Goal: Information Seeking & Learning: Learn about a topic

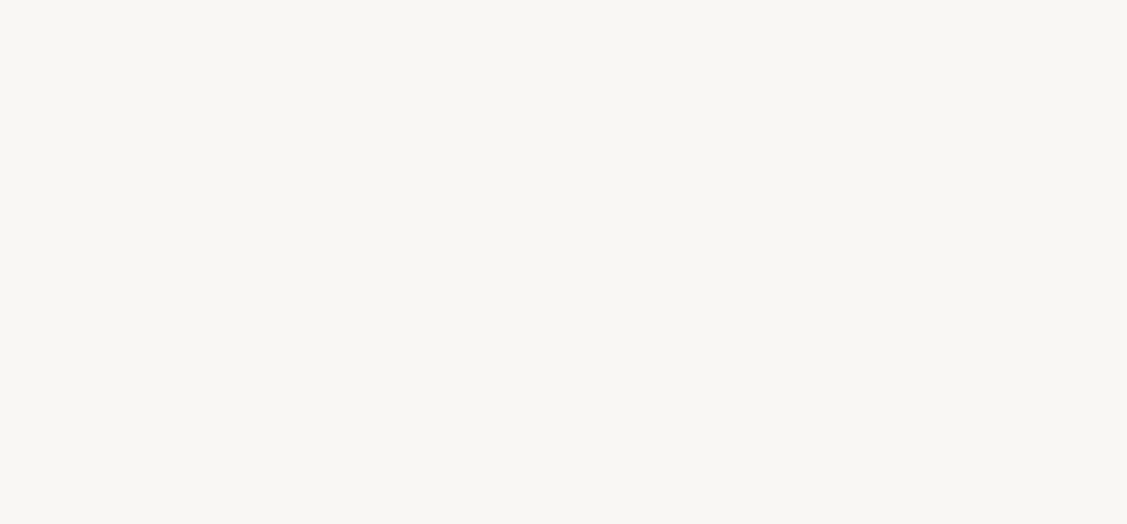
select select "ES"
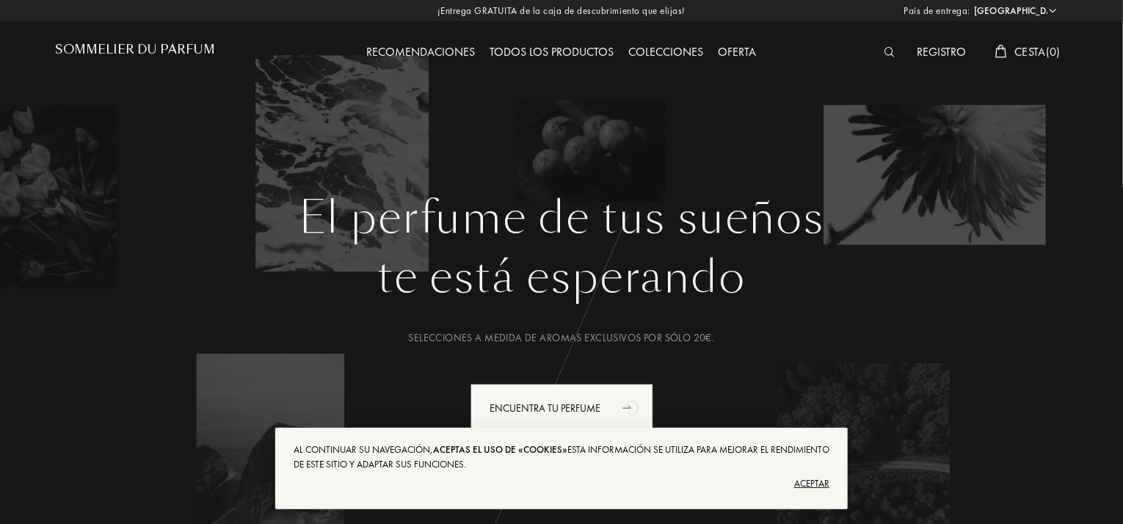
click at [817, 479] on div "Aceptar" at bounding box center [562, 483] width 536 height 23
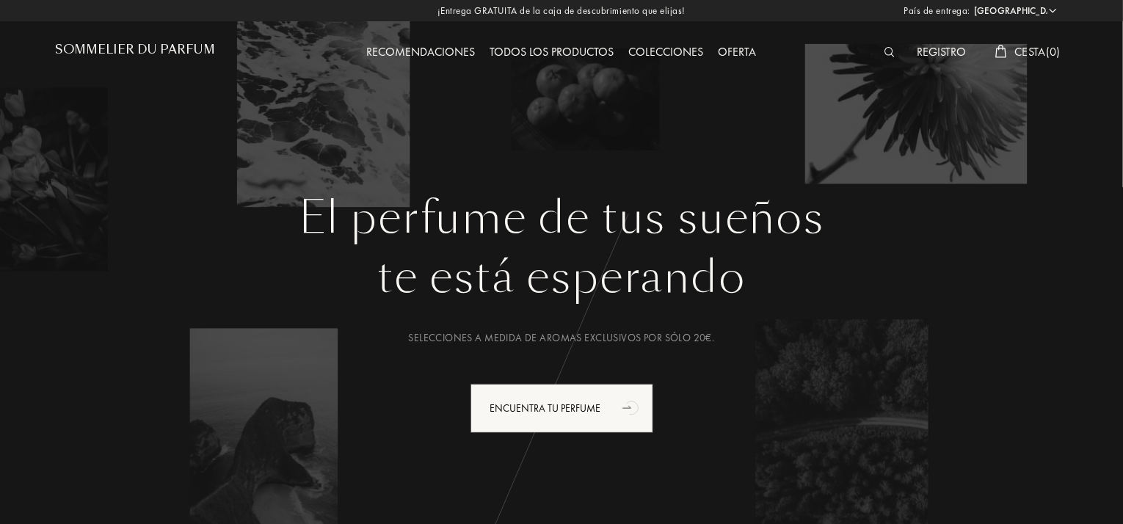
click at [514, 46] on div "Todos los productos" at bounding box center [552, 52] width 139 height 19
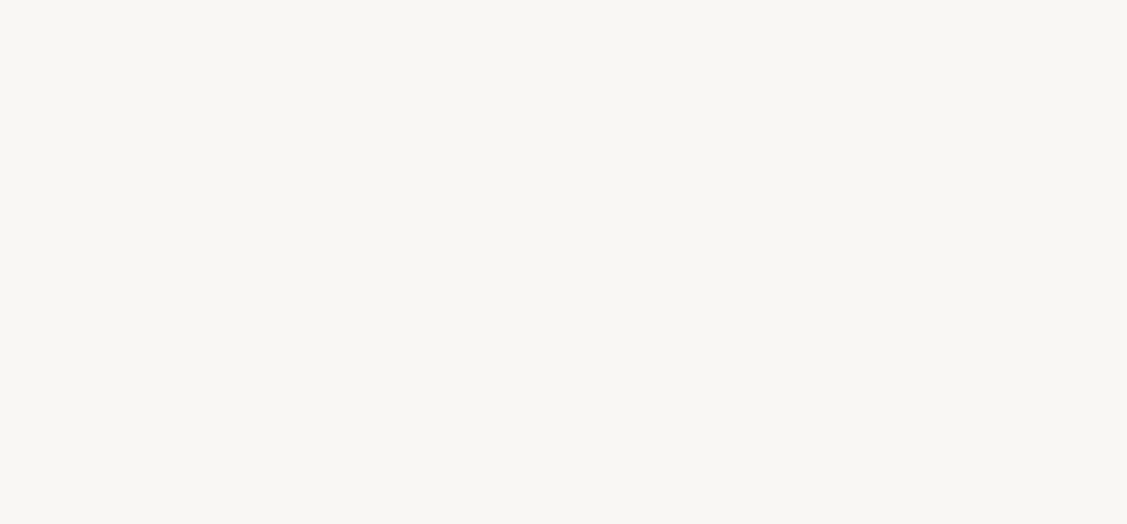
select select "ES"
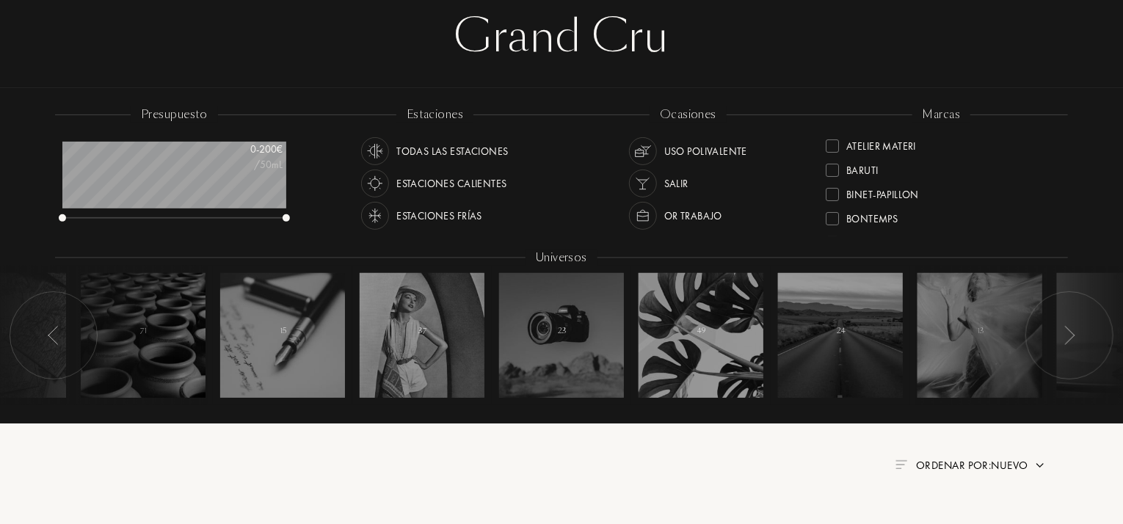
scroll to position [73, 0]
click at [844, 146] on div "Baruti" at bounding box center [851, 142] width 53 height 20
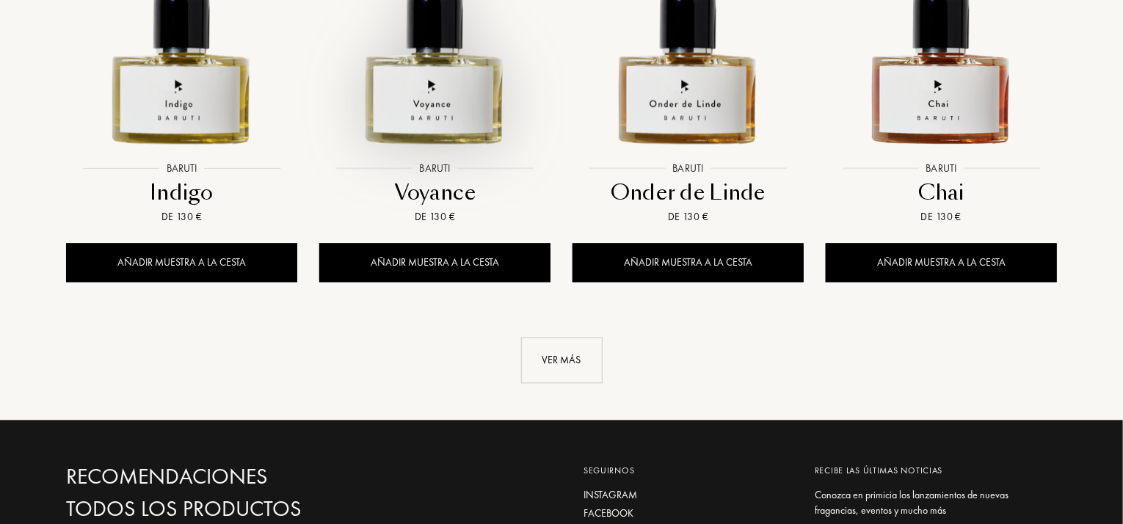
scroll to position [1541, 0]
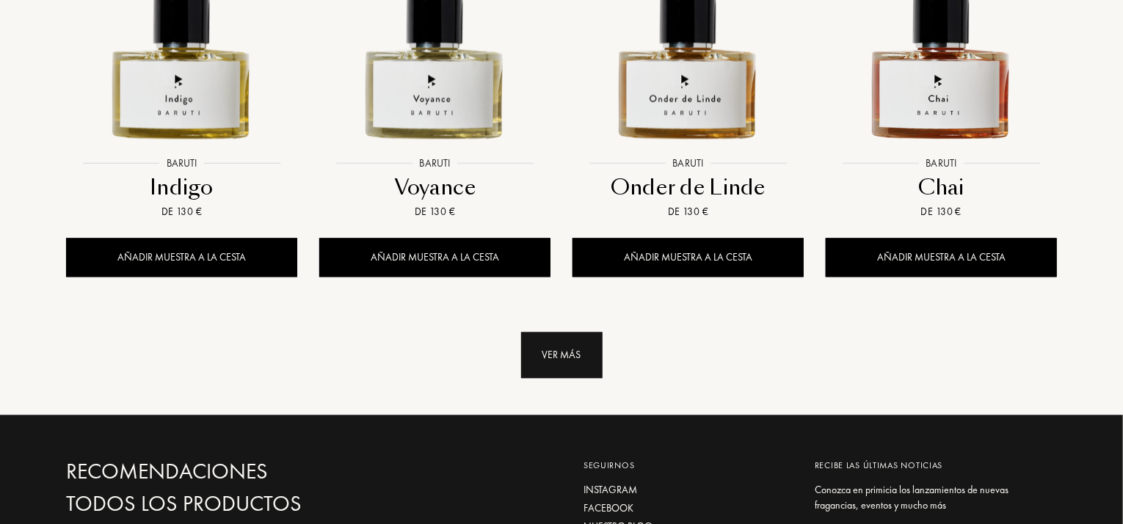
click at [564, 346] on div "Ver más" at bounding box center [561, 355] width 81 height 46
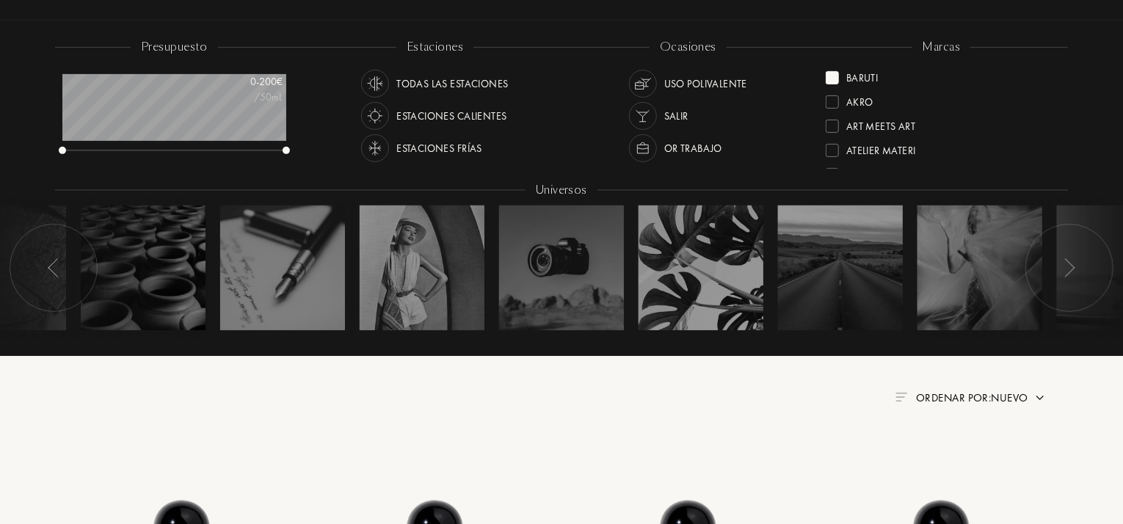
scroll to position [0, 0]
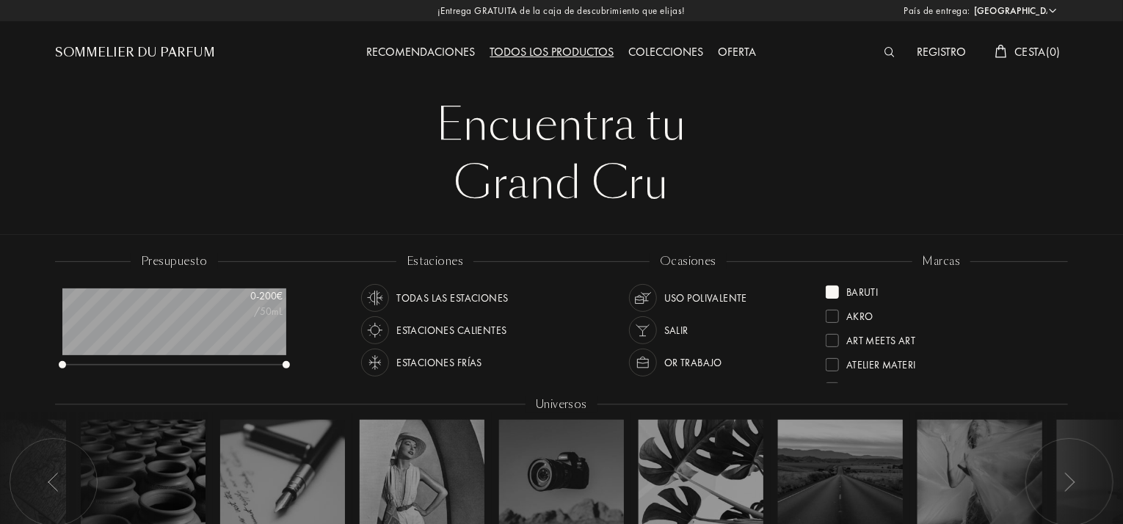
click at [833, 287] on div at bounding box center [831, 291] width 13 height 13
click at [892, 316] on div "Art Meets Art" at bounding box center [880, 314] width 69 height 20
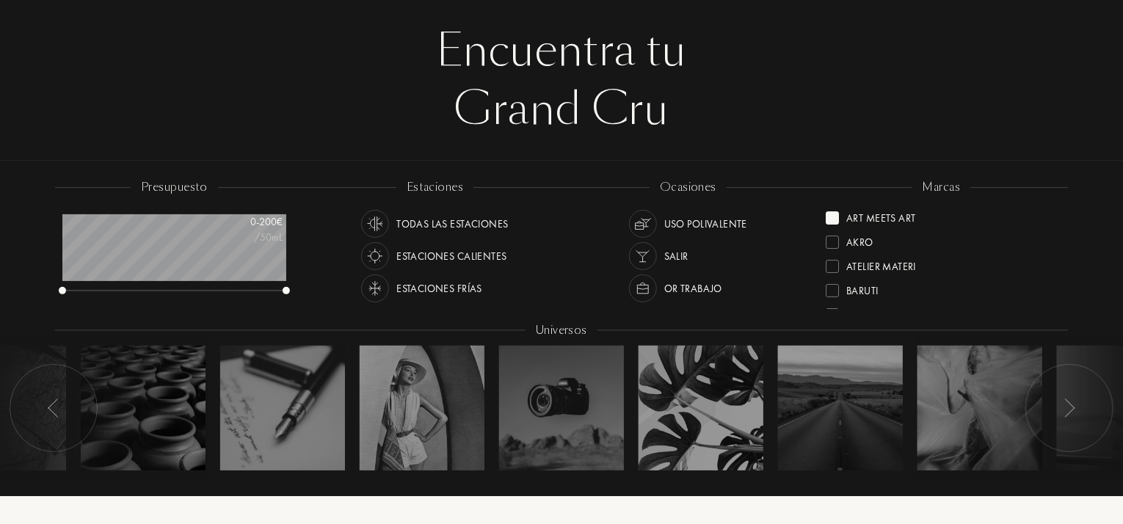
scroll to position [73, 0]
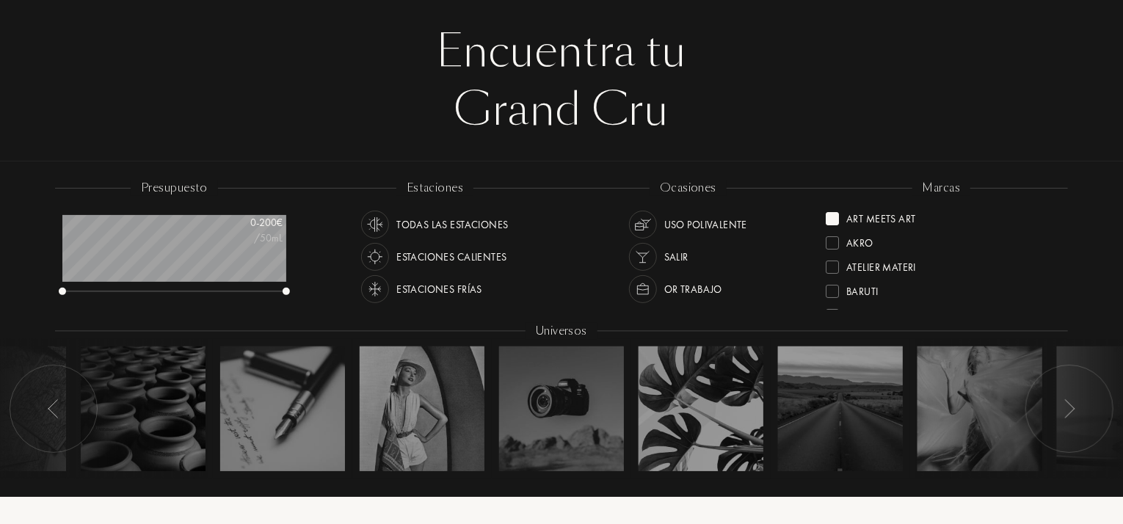
click at [831, 217] on div at bounding box center [831, 218] width 13 height 13
click at [839, 263] on div "Atelier Materi" at bounding box center [870, 265] width 90 height 20
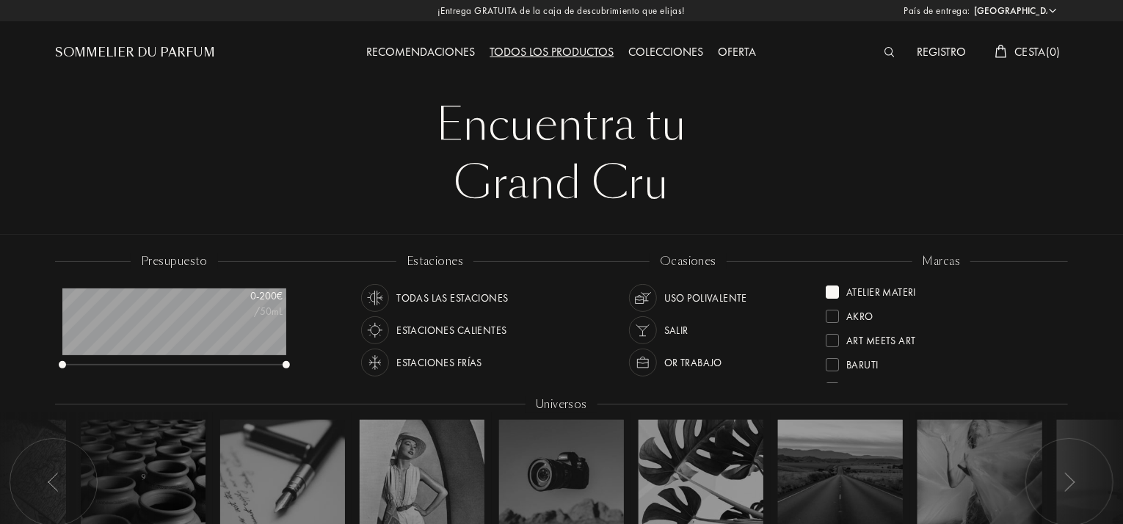
click at [826, 293] on div at bounding box center [831, 291] width 13 height 13
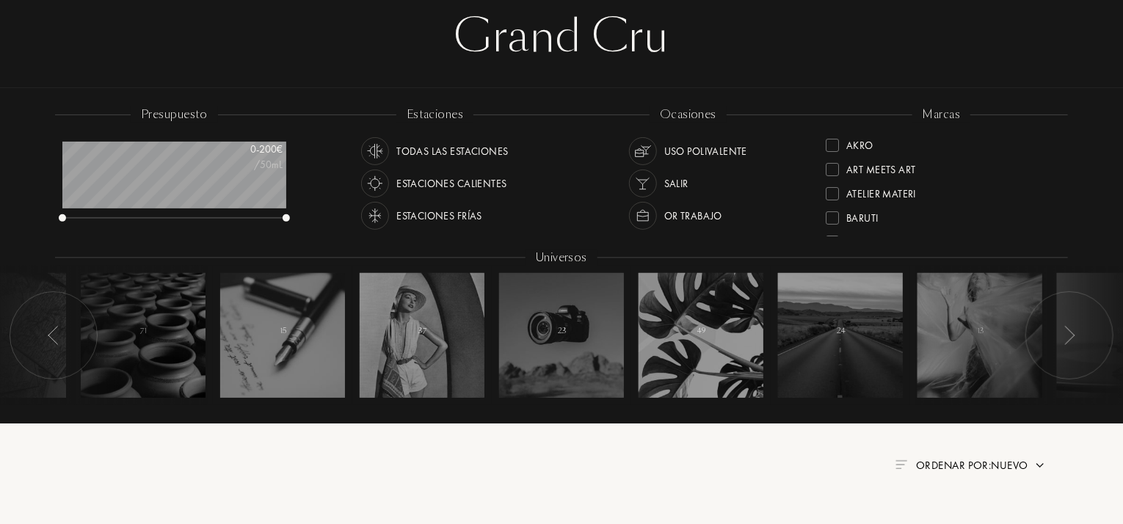
scroll to position [73, 0]
click at [891, 168] on div "Binet-Papillon" at bounding box center [882, 166] width 73 height 20
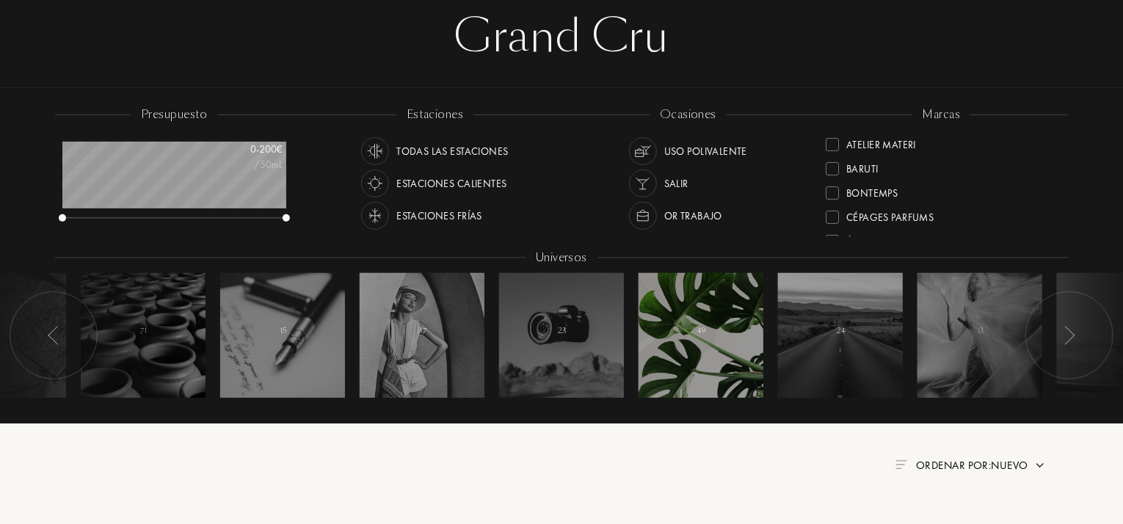
scroll to position [0, 0]
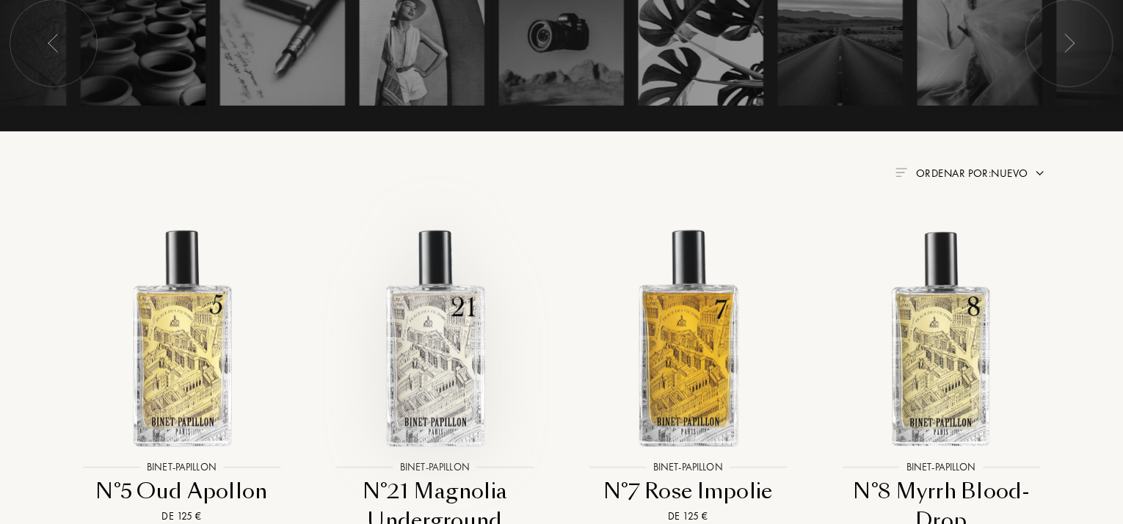
scroll to position [220, 0]
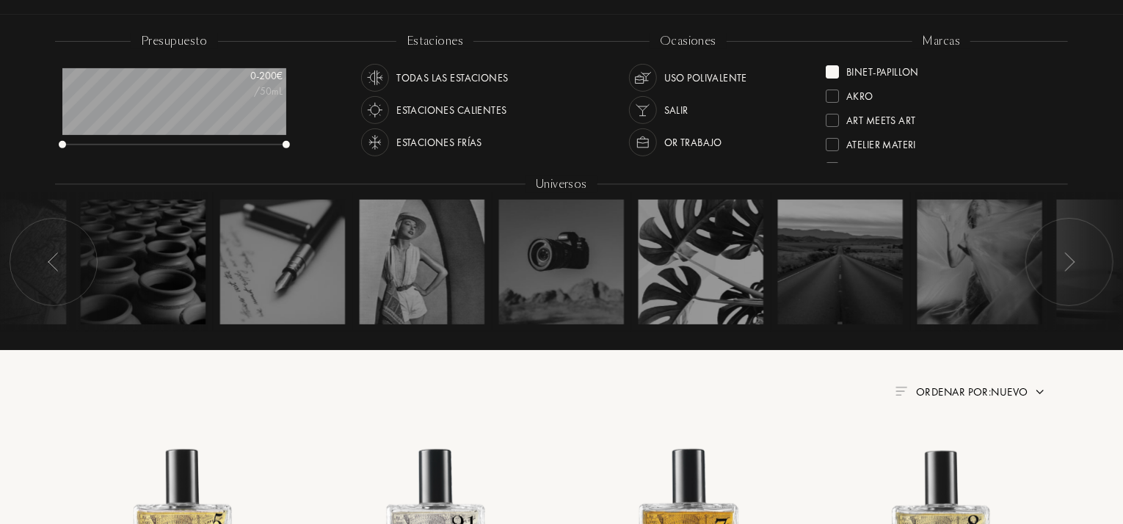
click at [895, 73] on div "Binet-Papillon" at bounding box center [882, 69] width 73 height 20
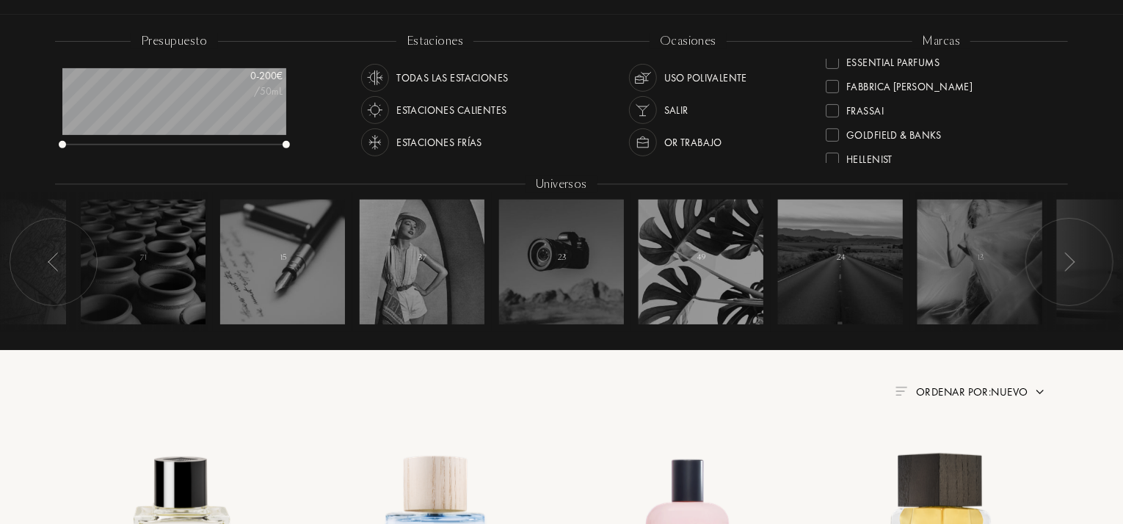
scroll to position [220, 0]
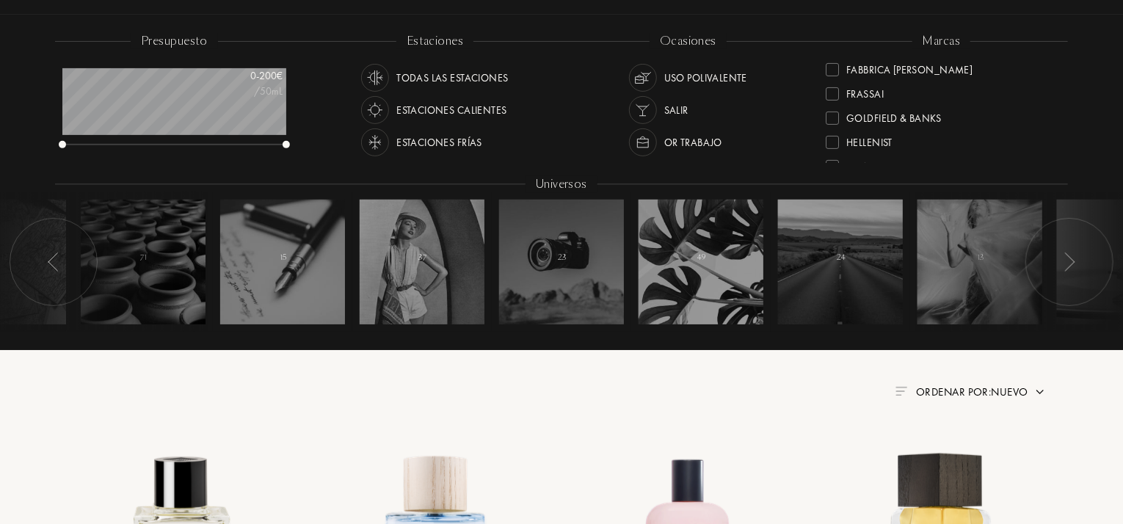
click at [926, 70] on div "Fabbrica [PERSON_NAME]" at bounding box center [909, 67] width 126 height 20
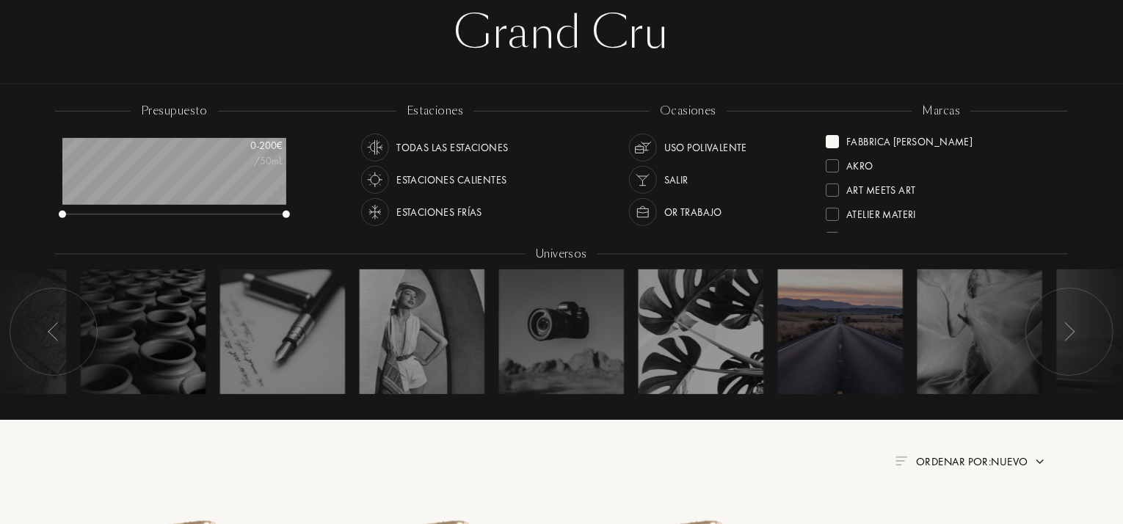
scroll to position [147, 0]
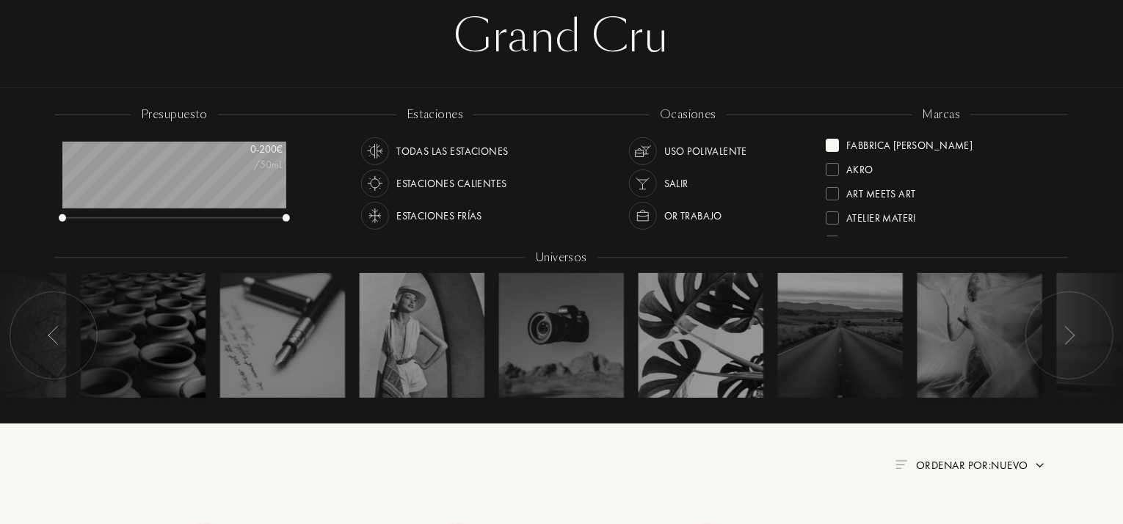
click at [913, 139] on div "Fabbrica [PERSON_NAME]" at bounding box center [909, 143] width 126 height 20
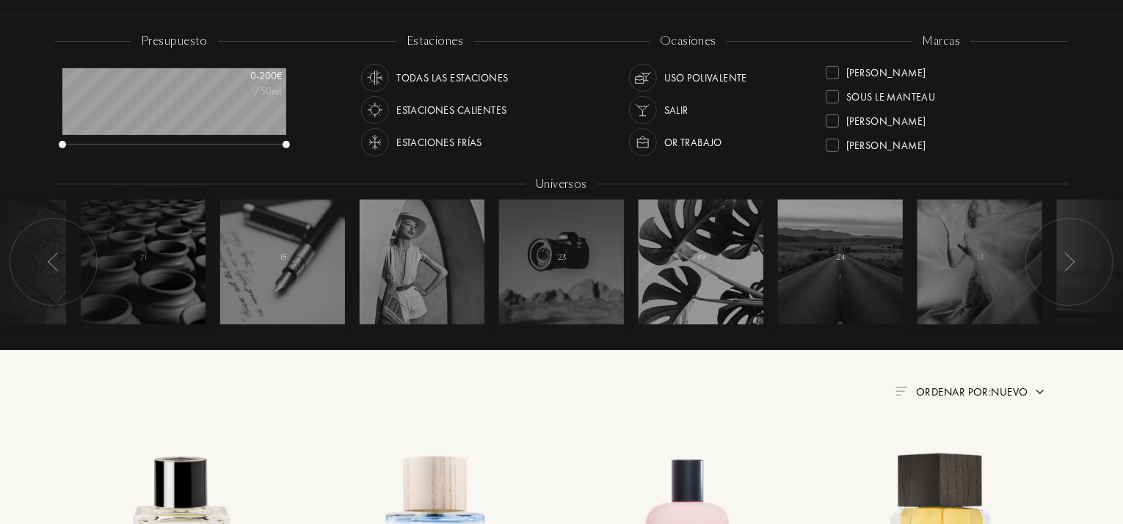
click at [885, 145] on div "[PERSON_NAME]" at bounding box center [885, 143] width 79 height 20
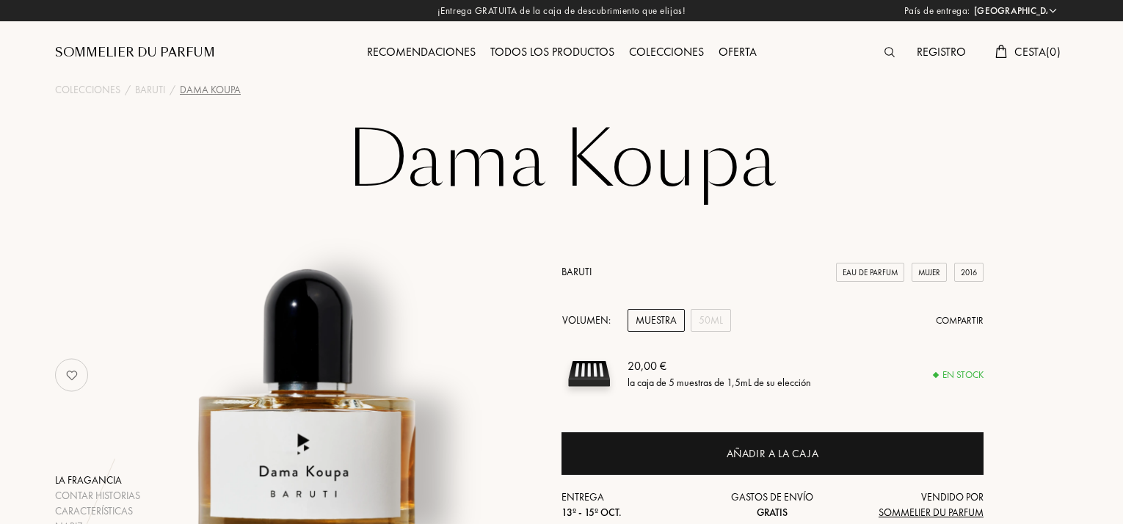
select select "ES"
click at [697, 321] on div "50mL" at bounding box center [710, 320] width 40 height 23
click at [666, 320] on div "Muestra" at bounding box center [655, 320] width 57 height 23
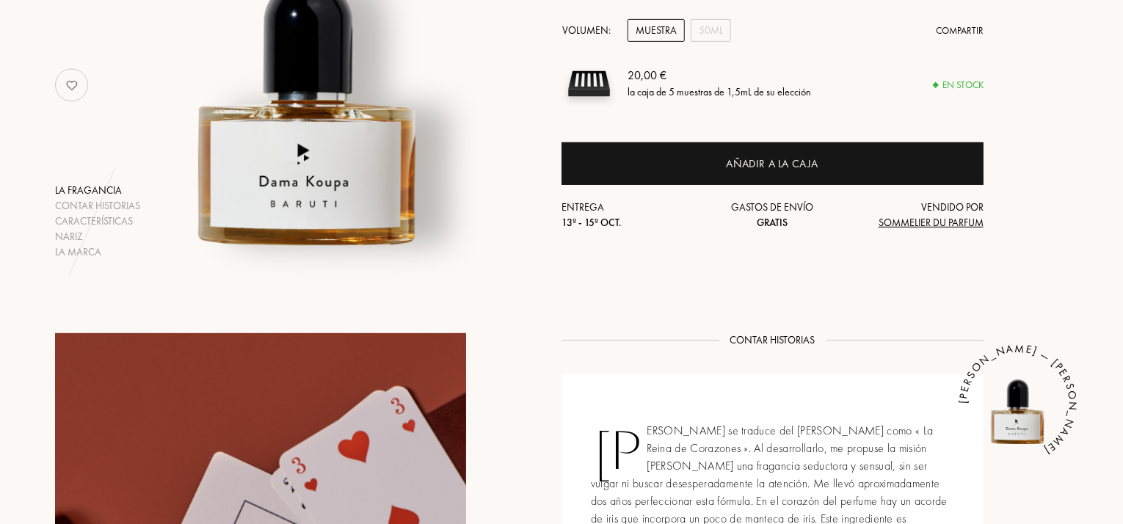
scroll to position [73, 0]
